Goal: Obtain resource: Obtain resource

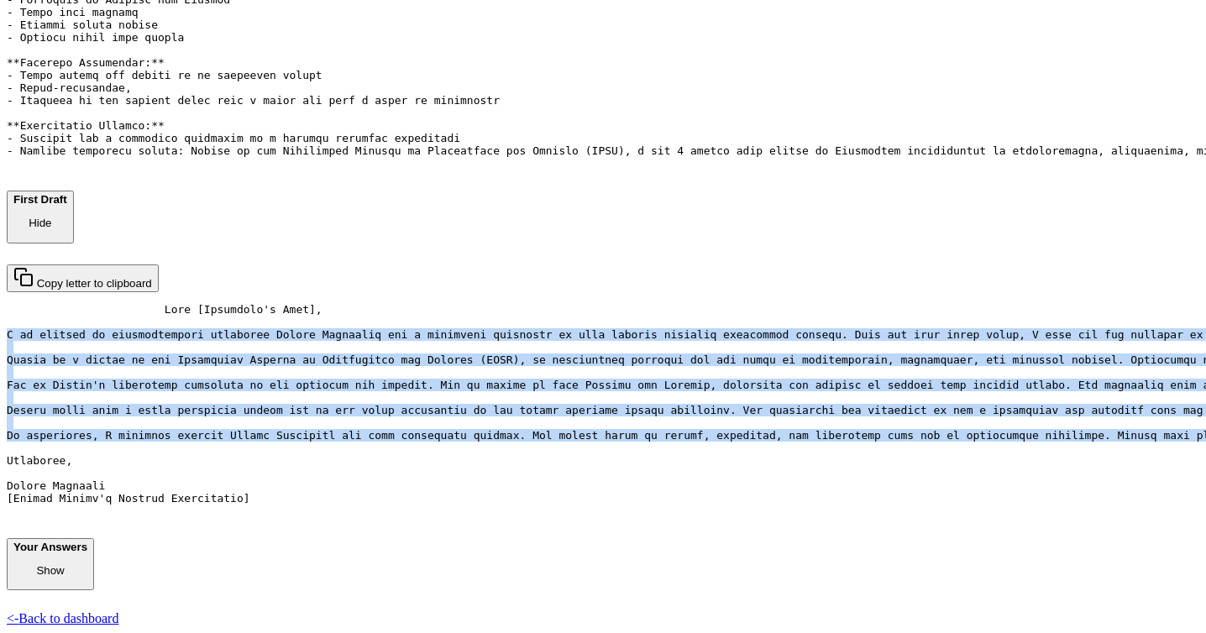
scroll to position [911, 0]
drag, startPoint x: 306, startPoint y: 288, endPoint x: 533, endPoint y: 593, distance: 380.5
click at [533, 593] on div "Bragsheet: [PERSON_NAME] Generated on: [DATE] You’re almost done! 1. Review the…" at bounding box center [603, 36] width 1193 height 1181
copy pre "I am writing to wholeheartedly recommend [PERSON_NAME] for a character referenc…"
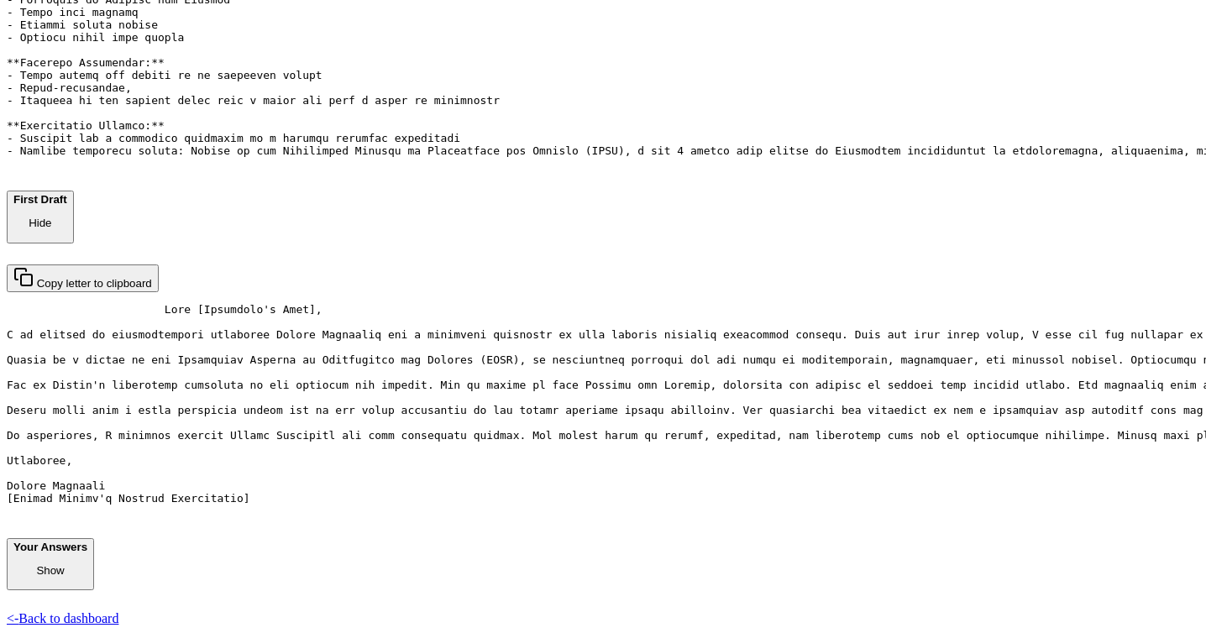
click at [584, 303] on pre at bounding box center [603, 410] width 1193 height 214
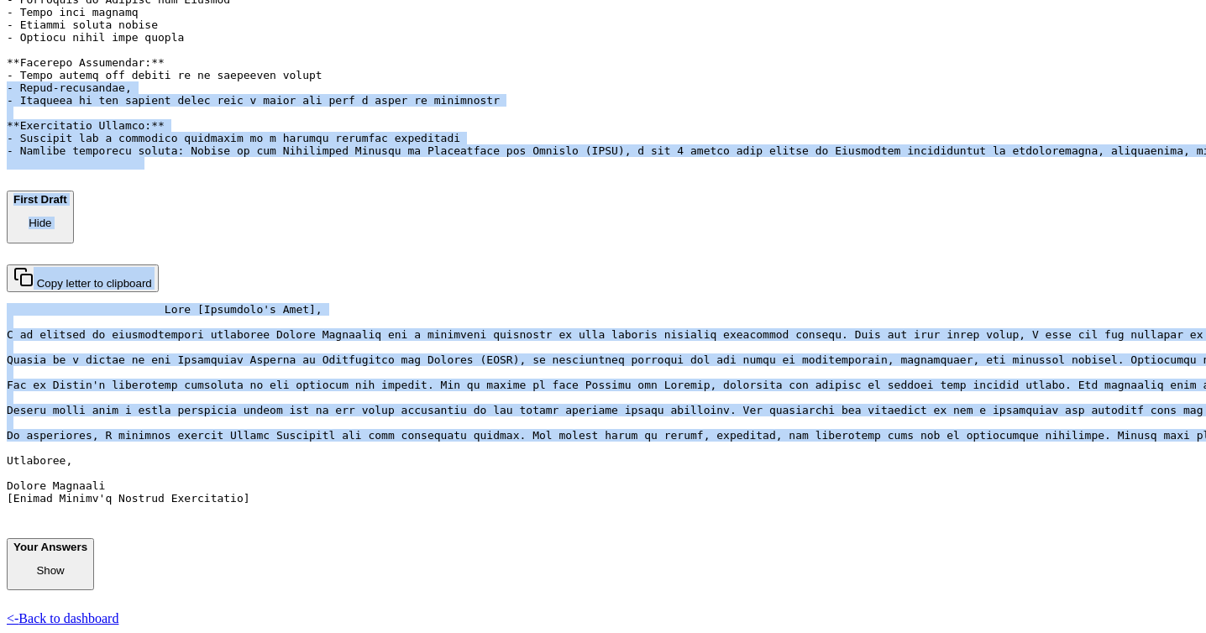
scroll to position [605, 0]
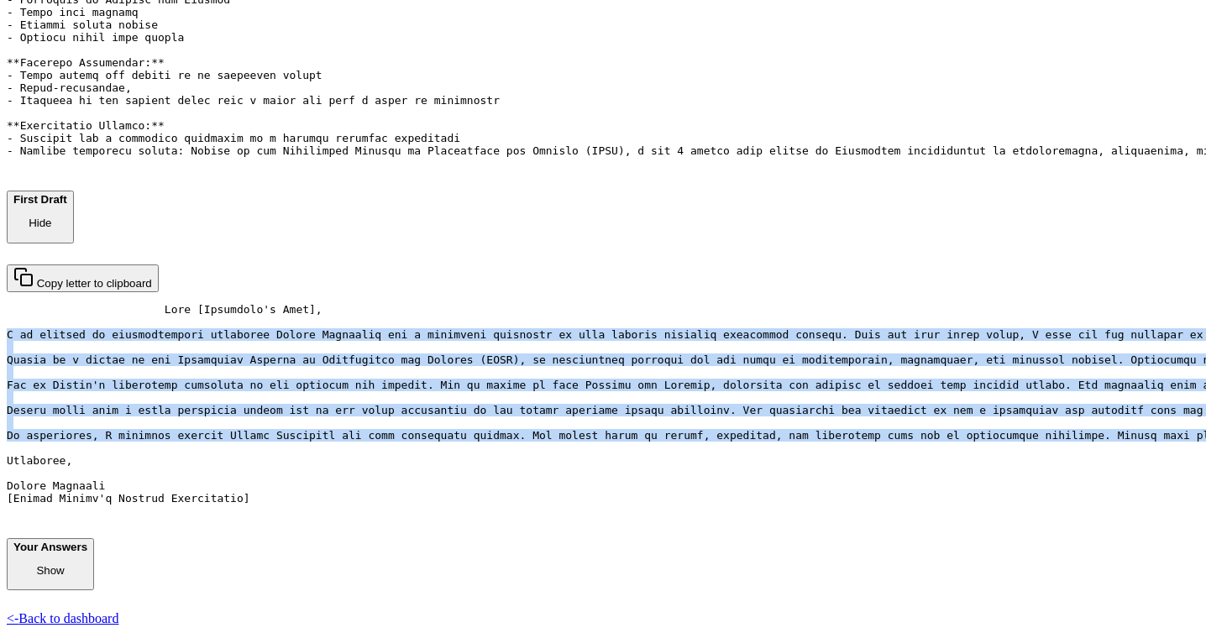
drag, startPoint x: 474, startPoint y: 459, endPoint x: 292, endPoint y: 424, distance: 184.7
click at [292, 424] on div "Bragsheet: [PERSON_NAME] Generated on: [DATE] You’re almost done! 1. Review the…" at bounding box center [603, 36] width 1193 height 1181
copy pre "I am writing to wholeheartedly recommend [PERSON_NAME] for a character referenc…"
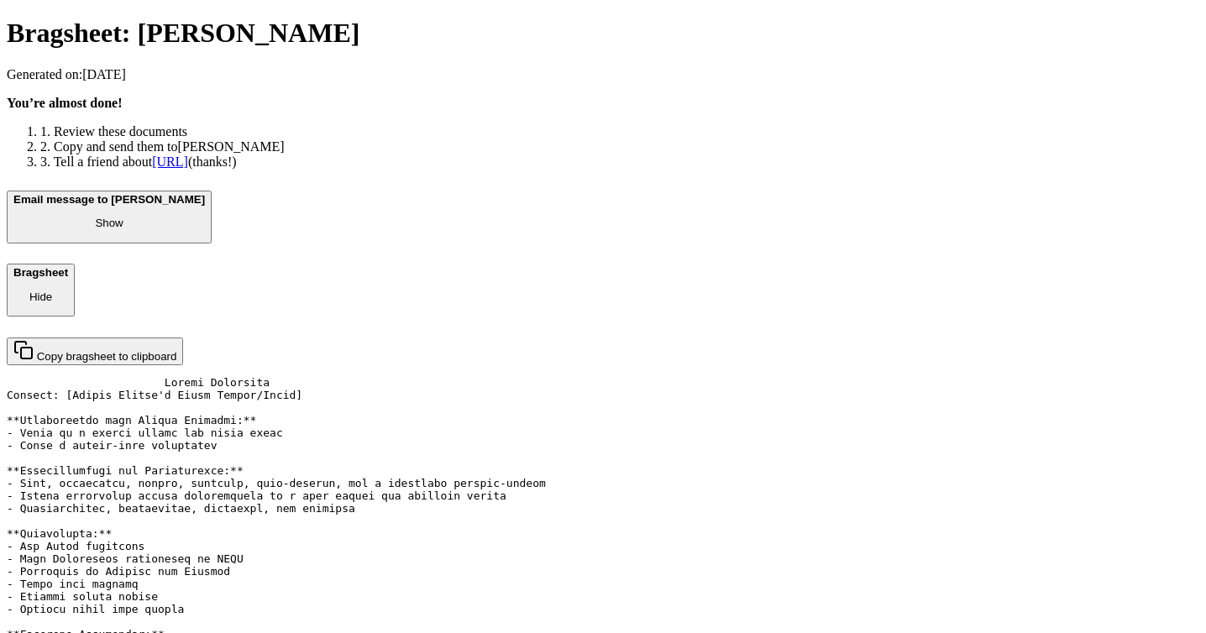
click at [302, 183] on div "Bragsheet: [PERSON_NAME] Generated on: [DATE] You’re almost done! 1. Review the…" at bounding box center [603, 608] width 1193 height 1181
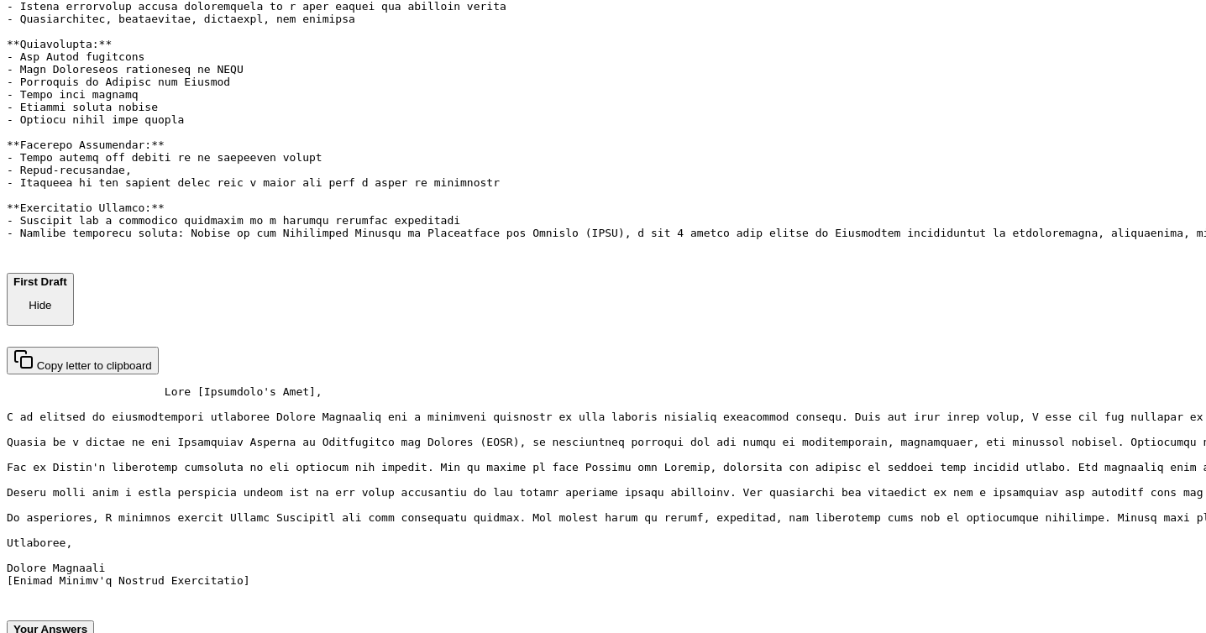
scroll to position [1099, 0]
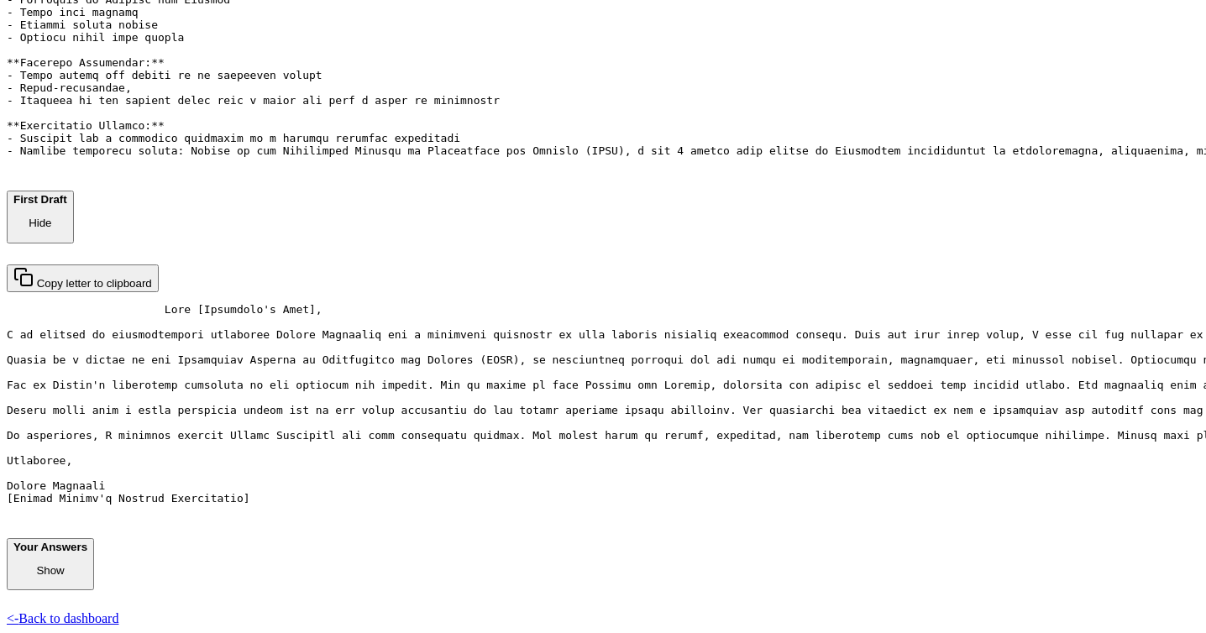
click at [353, 499] on pre at bounding box center [603, 410] width 1193 height 214
click at [118, 611] on link "<- Back to dashboard" at bounding box center [63, 618] width 112 height 14
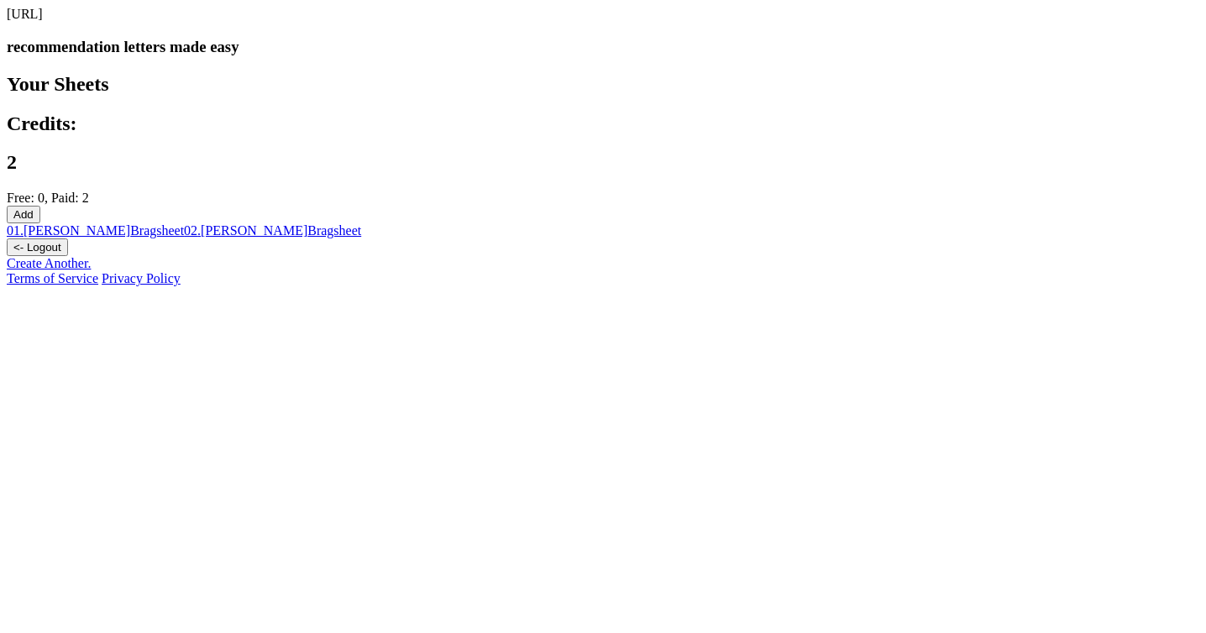
click at [361, 223] on link "02 . [PERSON_NAME] Bragsheet" at bounding box center [272, 230] width 177 height 14
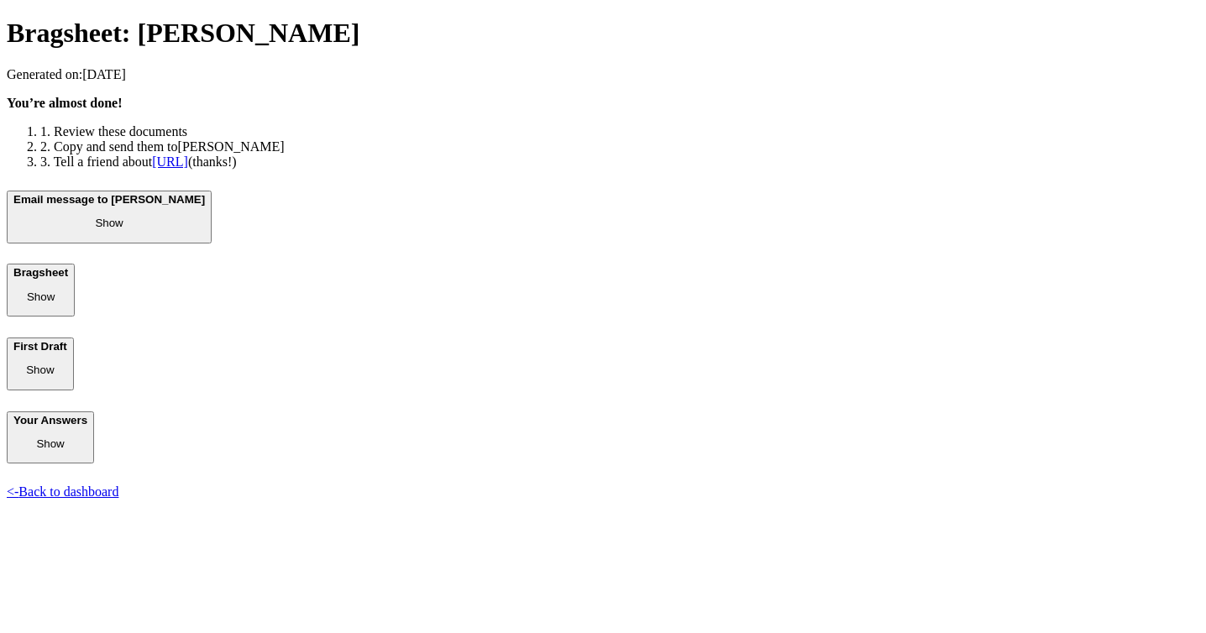
click at [74, 360] on button "First Draft Show" at bounding box center [40, 364] width 67 height 53
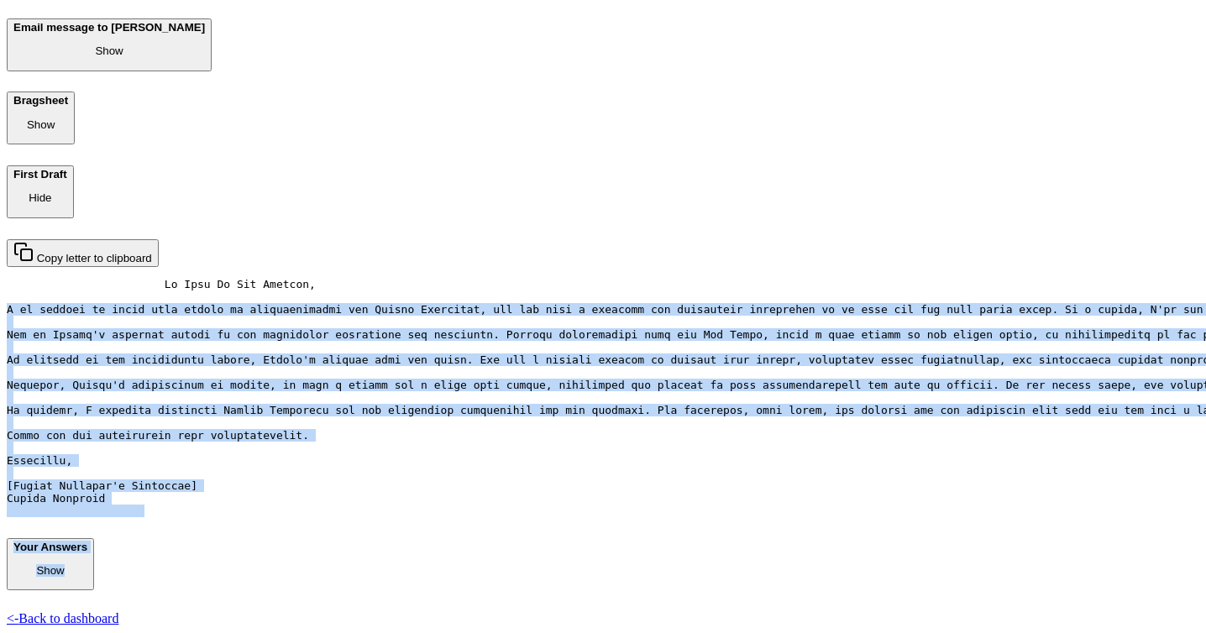
scroll to position [553, 0]
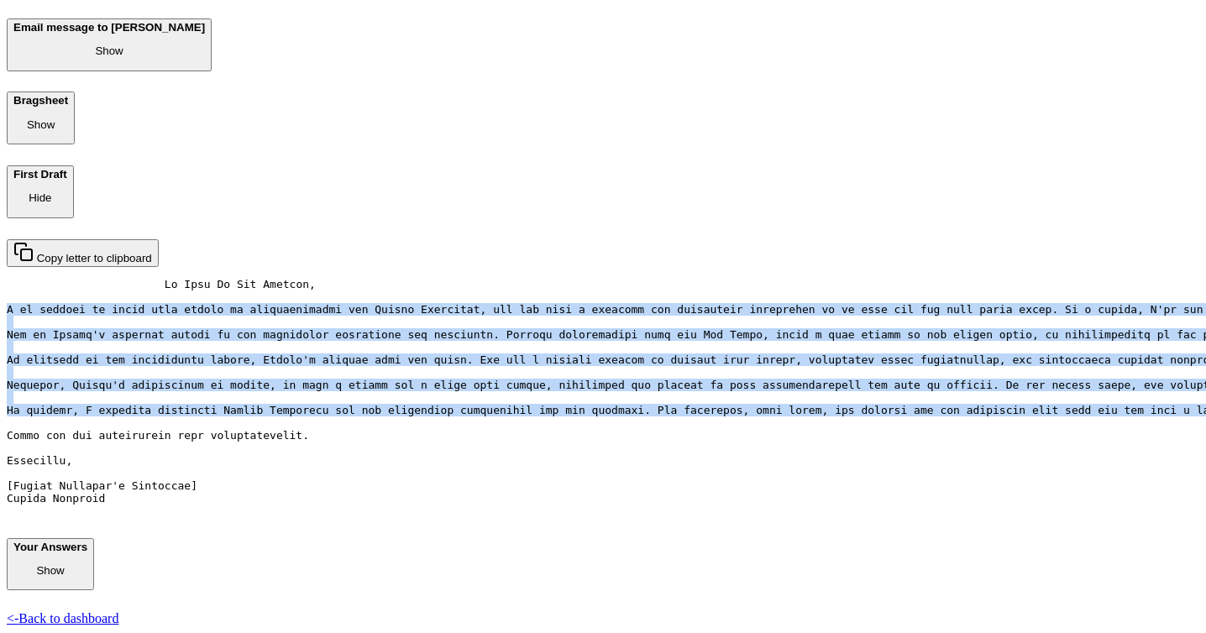
drag, startPoint x: 317, startPoint y: 108, endPoint x: 666, endPoint y: 417, distance: 466.5
click at [666, 417] on div "Copy letter to clipboard" at bounding box center [603, 378] width 1193 height 278
copy pre "I am pleased to write this letter of recommendation for [PERSON_NAME], who has …"
click at [794, 278] on pre at bounding box center [603, 397] width 1193 height 239
